Goal: Entertainment & Leisure: Consume media (video, audio)

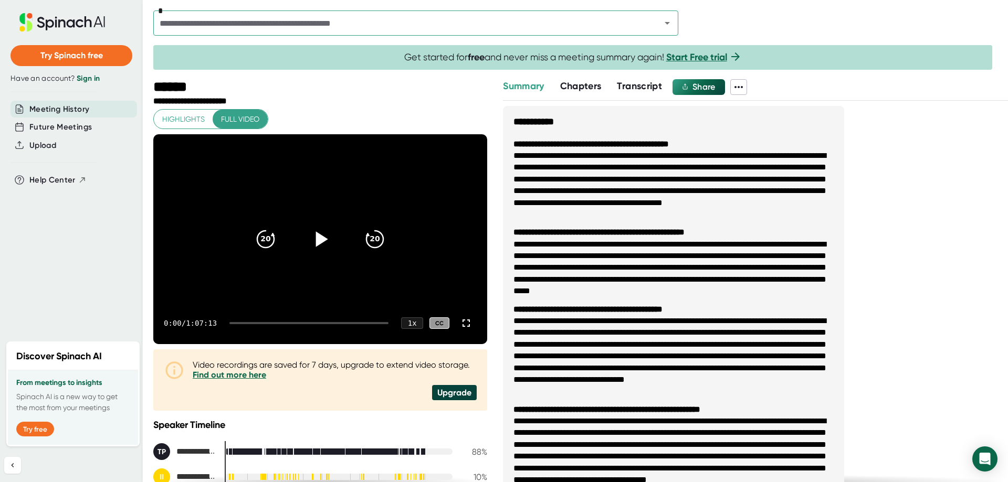
click at [317, 240] on icon at bounding box center [322, 238] width 12 height 15
click at [245, 323] on div at bounding box center [308, 323] width 159 height 2
click at [235, 323] on div at bounding box center [235, 323] width 13 height 2
click at [460, 324] on icon at bounding box center [466, 323] width 13 height 13
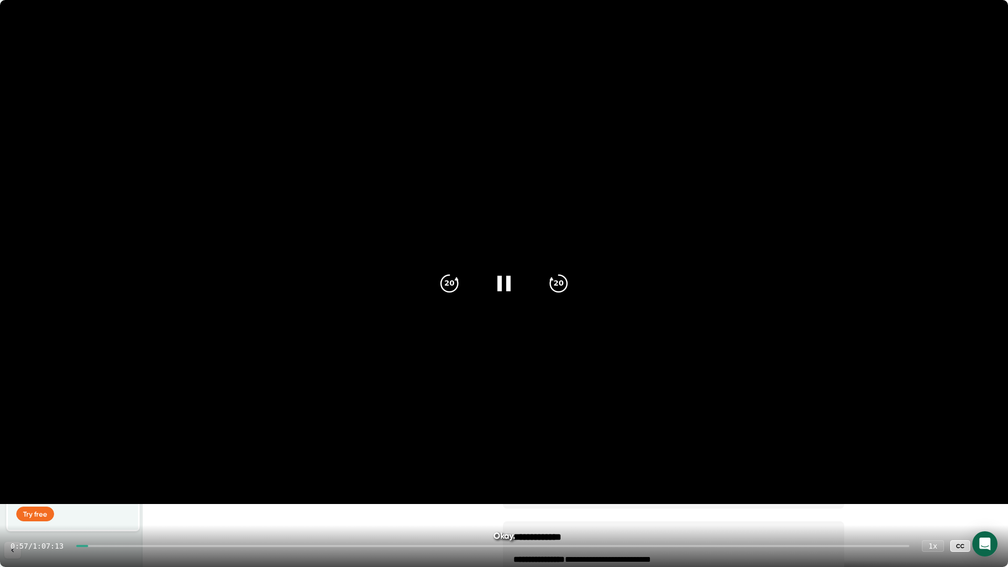
click at [985, 482] on icon at bounding box center [986, 545] width 7 height 7
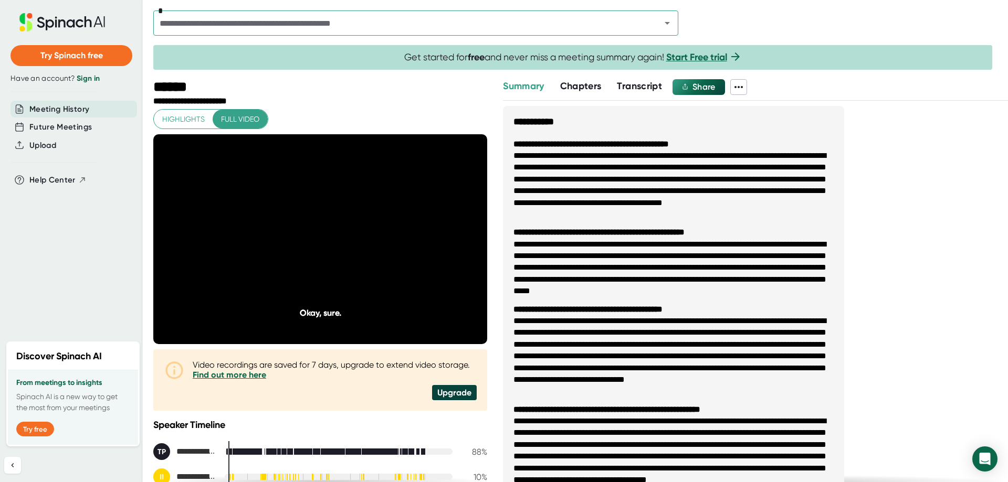
click at [185, 120] on span "Highlights" at bounding box center [183, 119] width 43 height 13
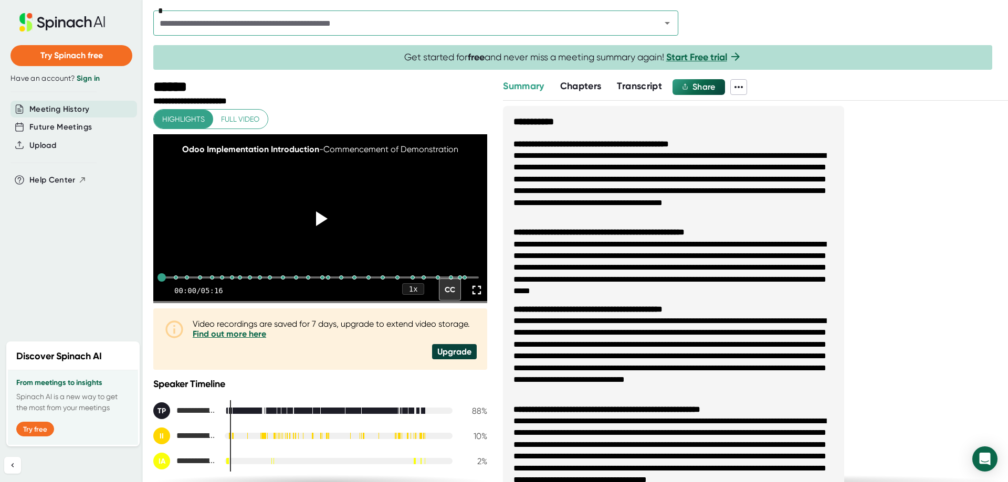
drag, startPoint x: 324, startPoint y: 216, endPoint x: 477, endPoint y: 229, distance: 152.8
click at [324, 216] on icon at bounding box center [320, 218] width 25 height 25
click at [403, 295] on div "1 x" at bounding box center [412, 289] width 23 height 12
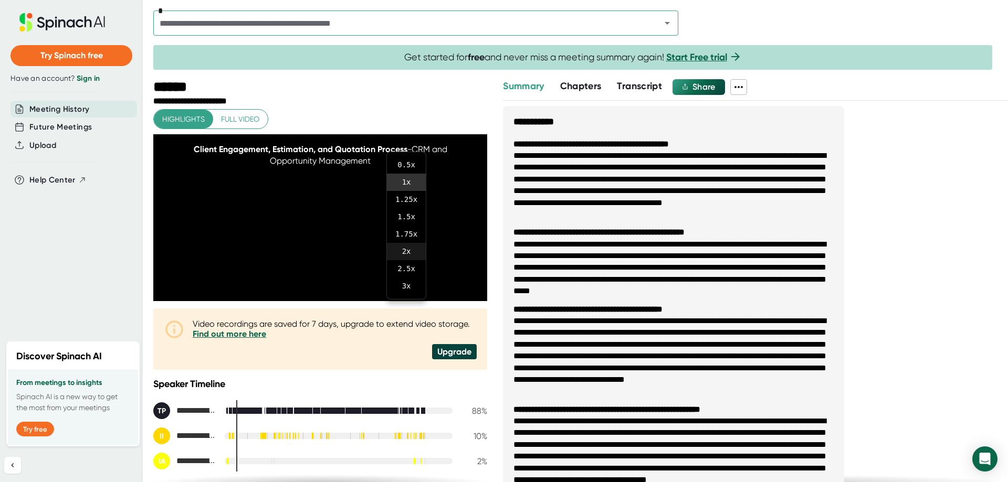
click at [407, 249] on li "2 x" at bounding box center [406, 251] width 39 height 17
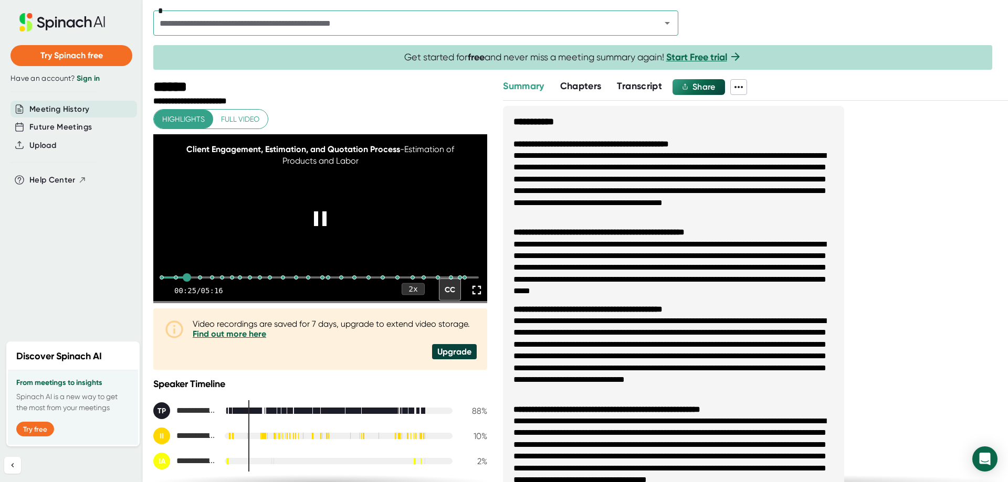
click at [407, 295] on div "2 x" at bounding box center [412, 289] width 23 height 12
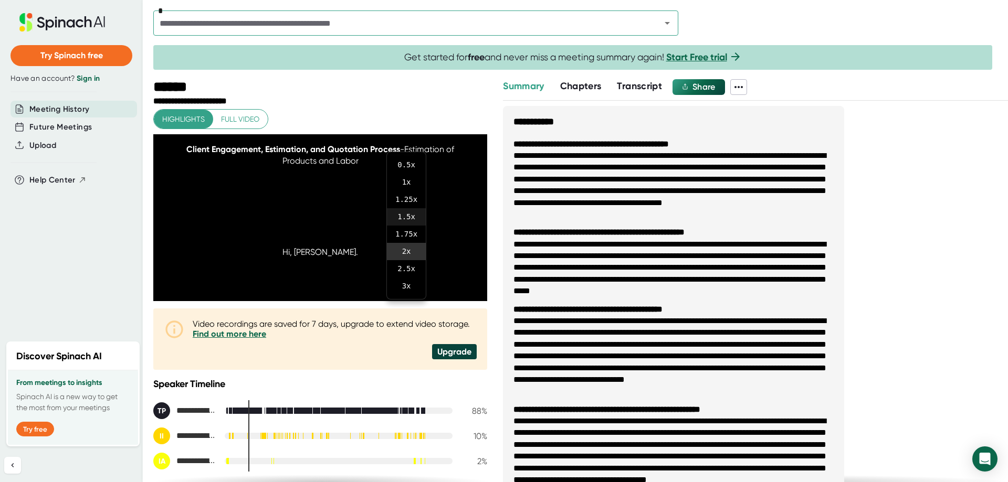
click at [405, 214] on li "1.5 x" at bounding box center [406, 216] width 39 height 17
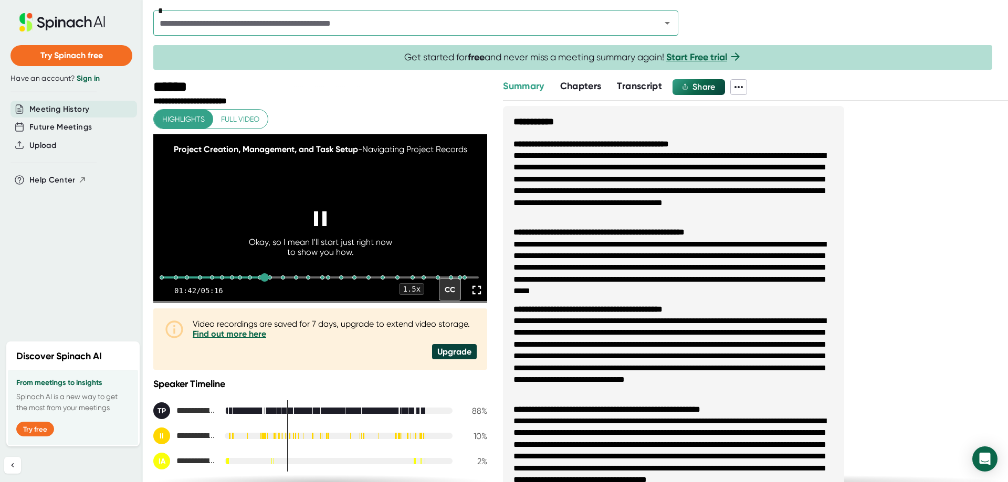
click at [471, 298] on icon at bounding box center [476, 290] width 15 height 15
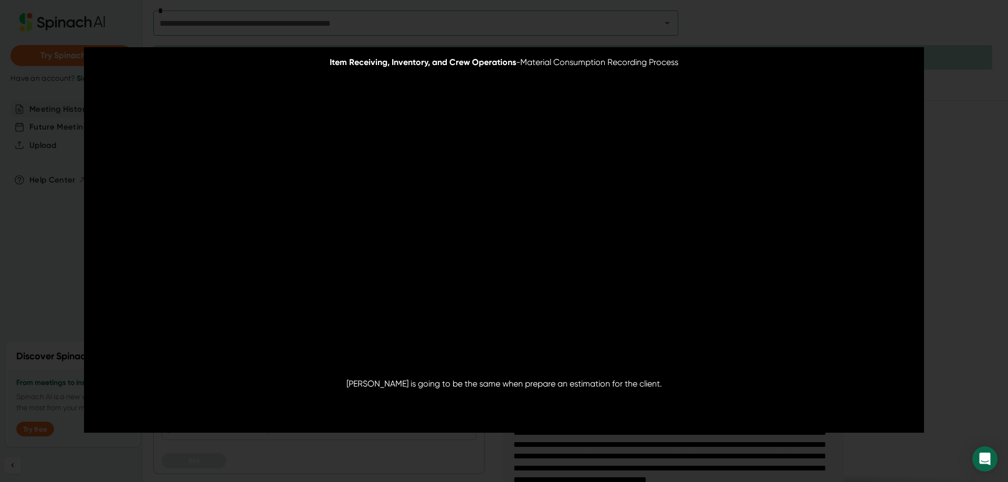
click at [506, 322] on video at bounding box center [504, 240] width 840 height 386
